Goal: Task Accomplishment & Management: Manage account settings

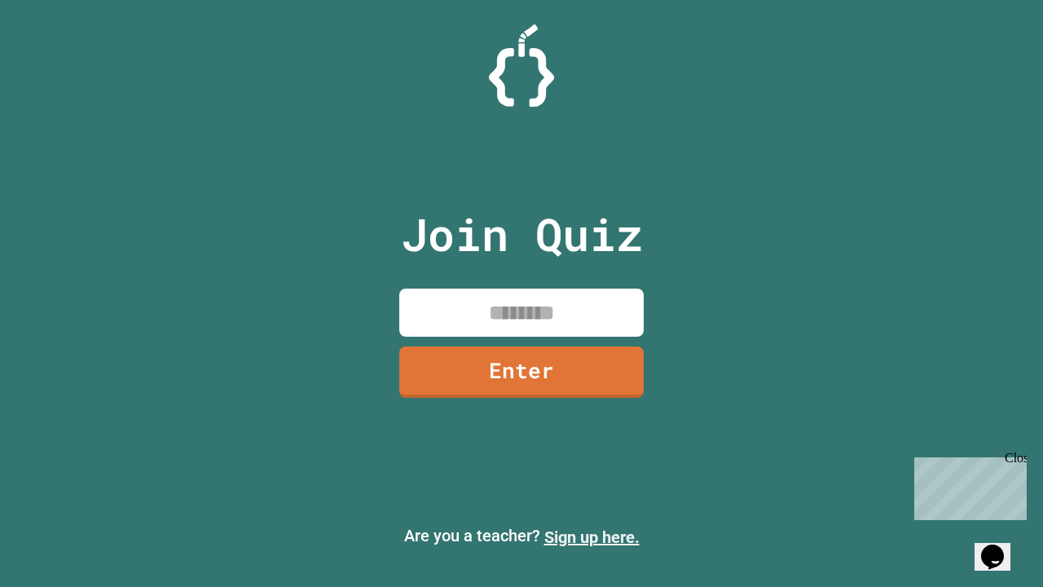
click at [592, 537] on link "Sign up here." at bounding box center [591, 537] width 95 height 20
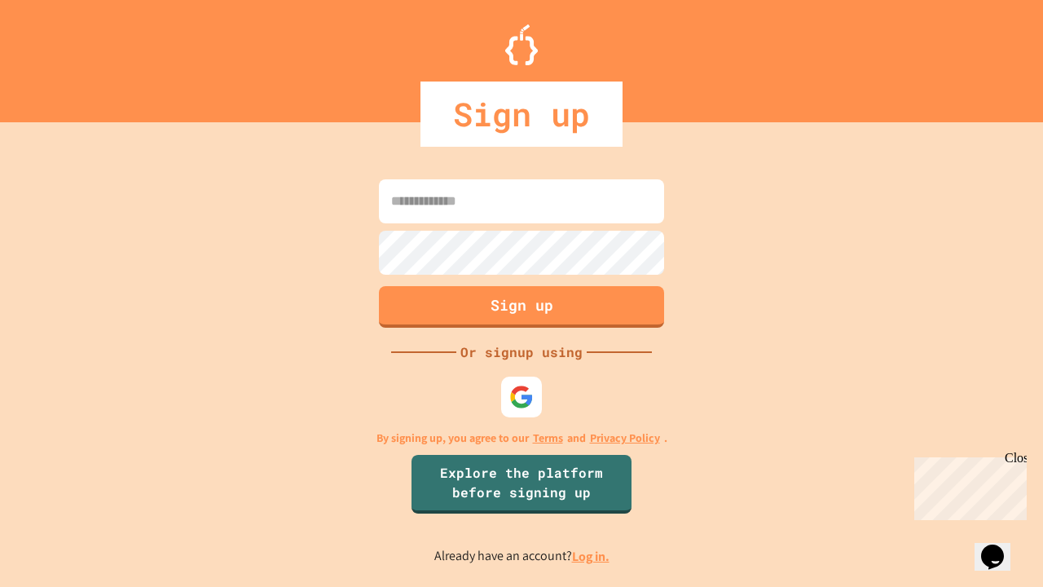
click at [592, 556] on link "Log in." at bounding box center [590, 556] width 37 height 17
